Goal: Task Accomplishment & Management: Use online tool/utility

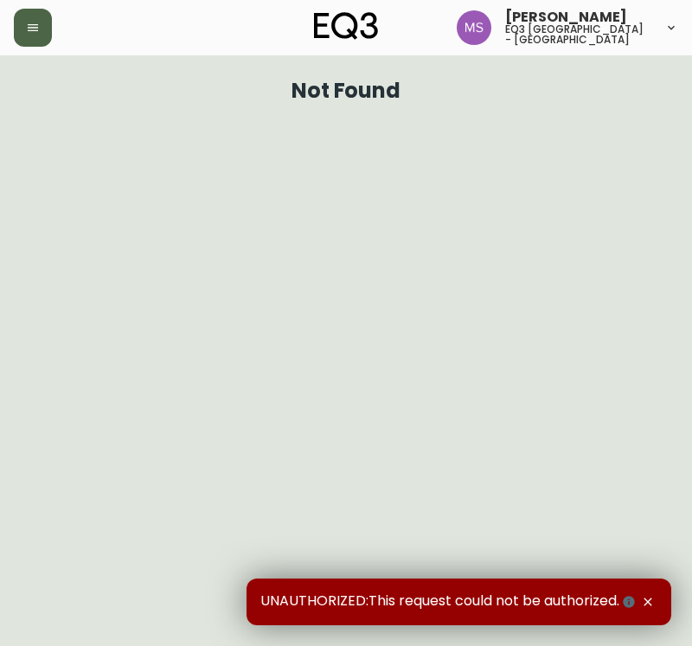
click at [22, 16] on button "button" at bounding box center [33, 28] width 38 height 38
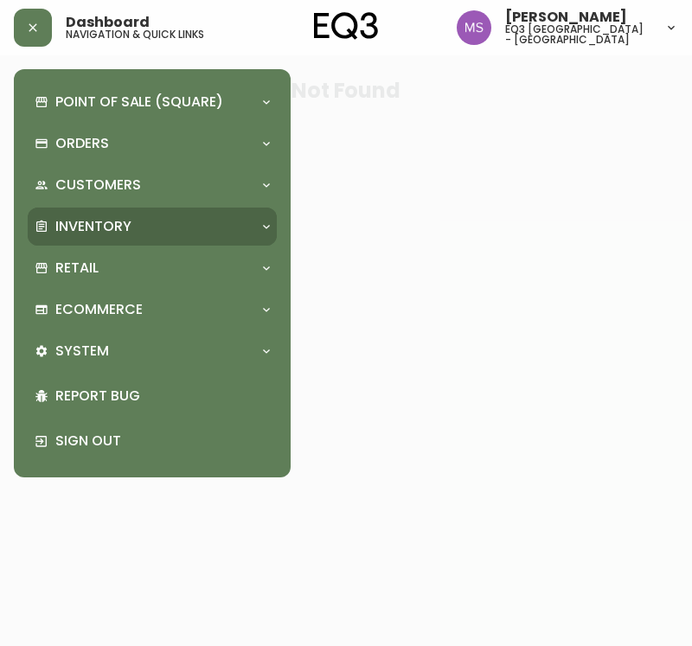
click at [99, 233] on p "Inventory" at bounding box center [93, 226] width 76 height 19
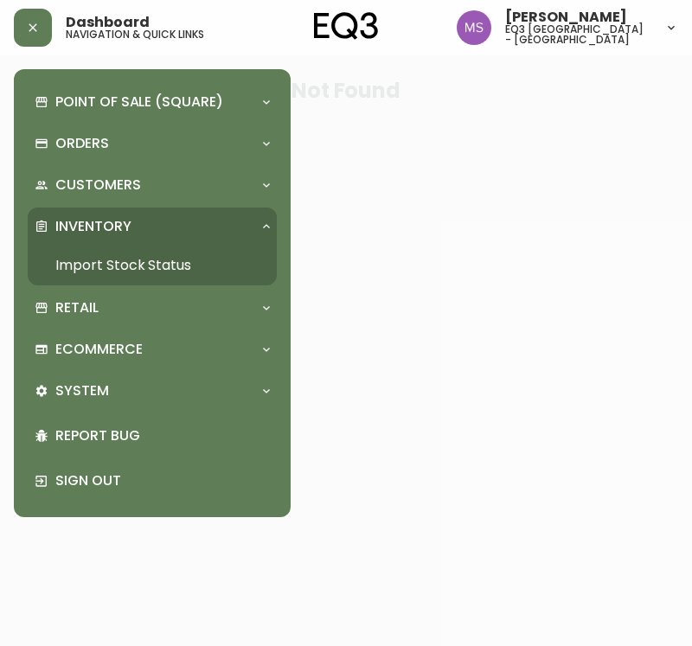
click at [99, 260] on link "Import Stock Status" at bounding box center [152, 266] width 249 height 40
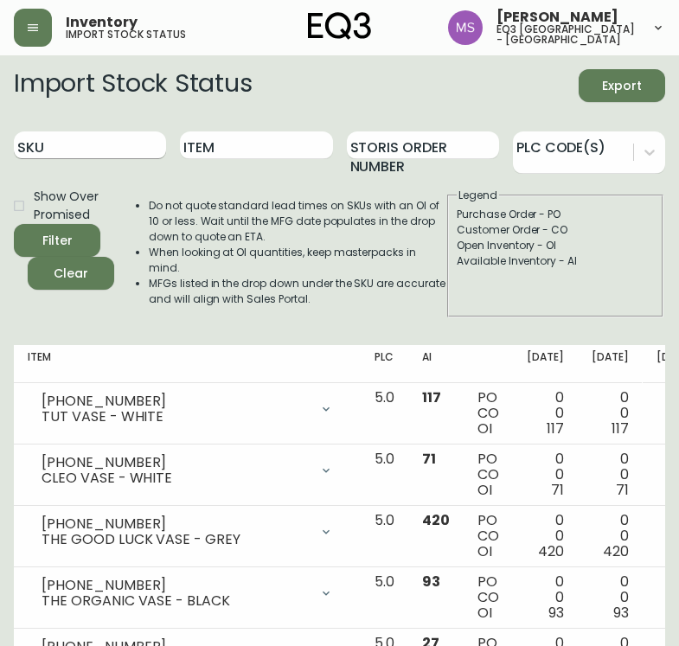
click at [65, 144] on input "SKU" at bounding box center [90, 145] width 152 height 28
paste input "[PHONE_NUMBER]"
type input "[PHONE_NUMBER]"
click at [14, 224] on button "Filter" at bounding box center [57, 240] width 86 height 33
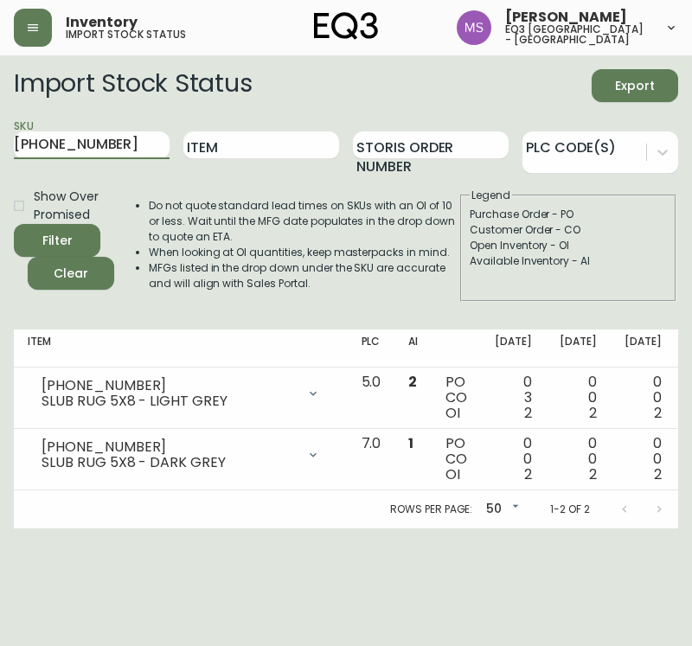
drag, startPoint x: 113, startPoint y: 131, endPoint x: 0, endPoint y: 105, distance: 116.4
click at [0, 137] on main "Import Stock Status Export SKU [PHONE_NUMBER] Item Storis Order Number PLC Code…" at bounding box center [346, 291] width 692 height 473
paste input "[PHONE_NUMBER]"
type input "[PHONE_NUMBER]"
click at [14, 224] on button "Filter" at bounding box center [57, 240] width 86 height 33
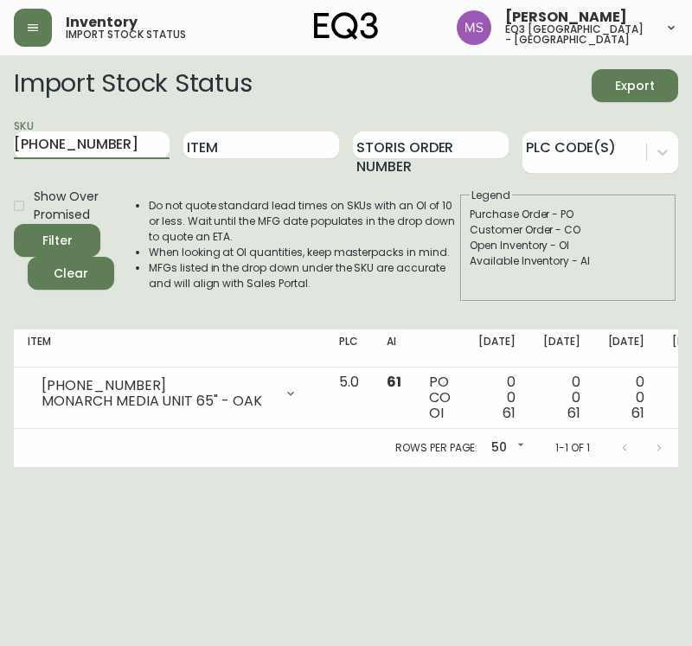
drag, startPoint x: 88, startPoint y: 147, endPoint x: 114, endPoint y: 160, distance: 29.0
click at [0, 150] on main "Import Stock Status Export SKU [PHONE_NUMBER] Item Storis Order Number PLC Code…" at bounding box center [346, 261] width 692 height 412
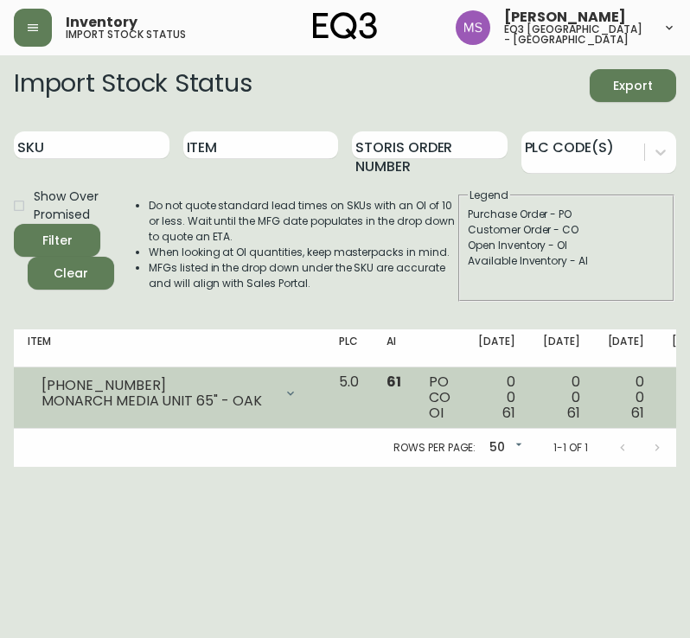
click at [117, 369] on td "[PHONE_NUMBER] MONARCH MEDIA UNIT 65" - OAK Opening Balance 61 ( [DATE] ) Avail…" at bounding box center [169, 397] width 311 height 61
drag, startPoint x: 117, startPoint y: 369, endPoint x: 34, endPoint y: 374, distance: 83.2
click at [34, 374] on div "[PHONE_NUMBER] MONARCH MEDIA UNIT 65" - OAK" at bounding box center [170, 393] width 284 height 38
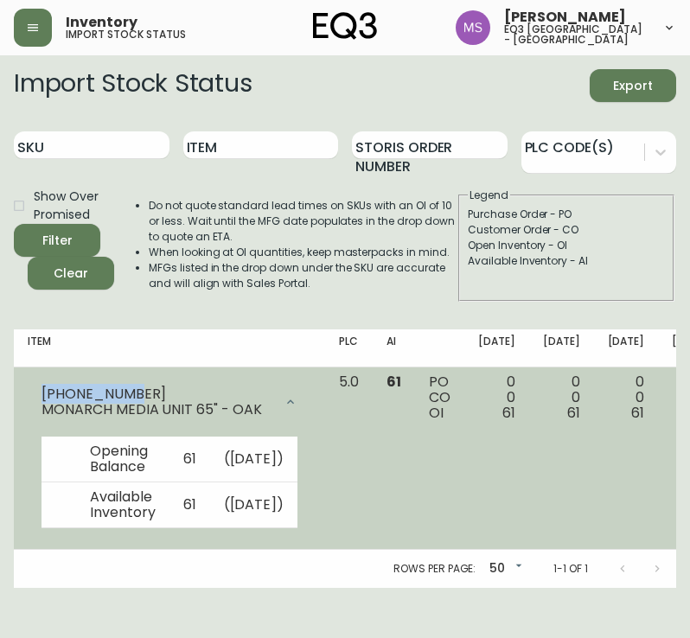
copy div "[PHONE_NUMBER]"
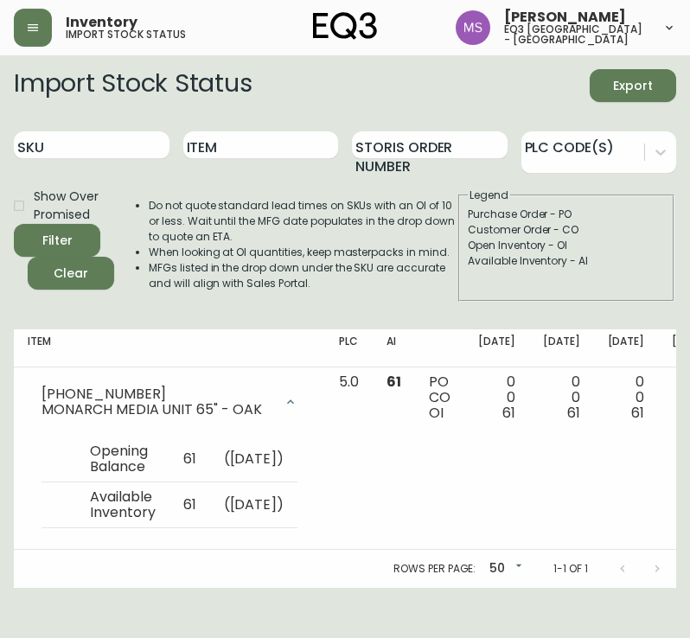
click at [284, 90] on div "Import Stock Status Export" at bounding box center [345, 85] width 662 height 33
